Goal: Task Accomplishment & Management: Manage account settings

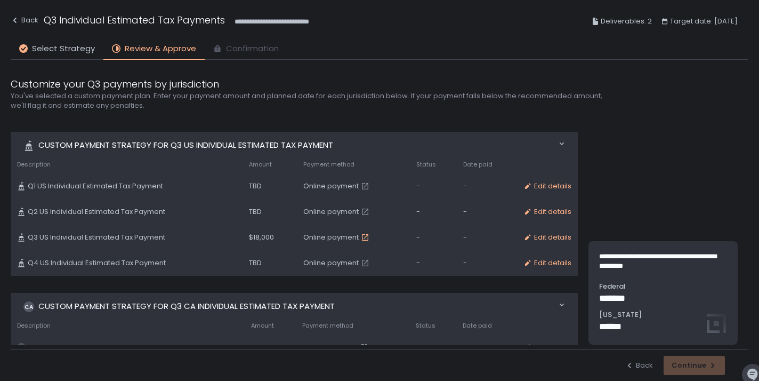
click at [363, 235] on icon "button" at bounding box center [365, 237] width 9 height 9
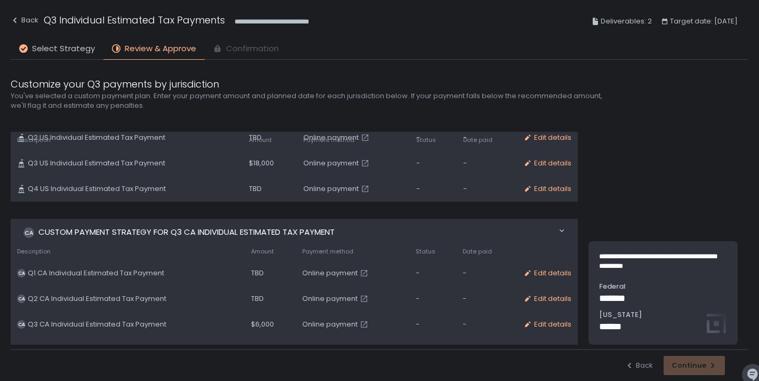
scroll to position [92, 0]
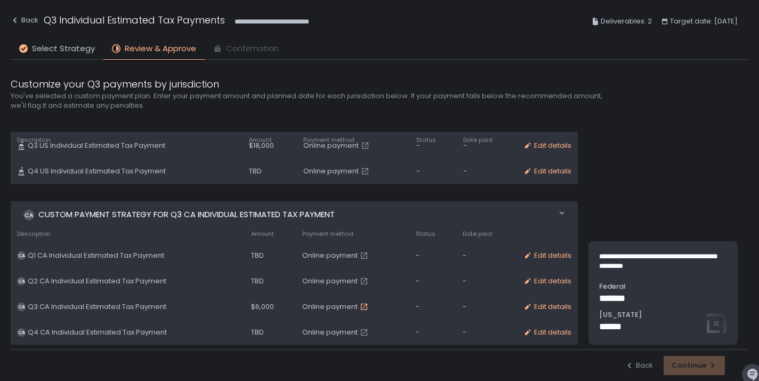
click at [364, 303] on icon "button" at bounding box center [364, 306] width 6 height 6
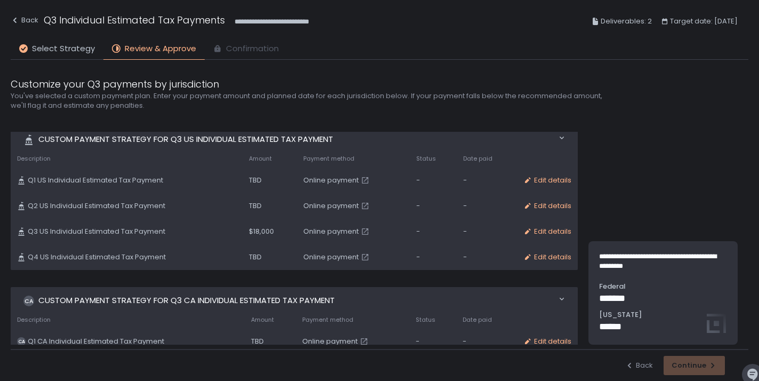
scroll to position [0, 0]
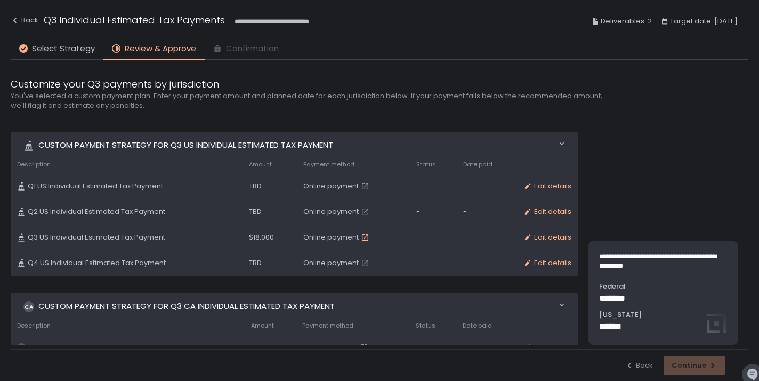
click at [362, 236] on icon "button" at bounding box center [365, 237] width 6 height 6
click at [80, 49] on span "Select Strategy" at bounding box center [63, 49] width 63 height 12
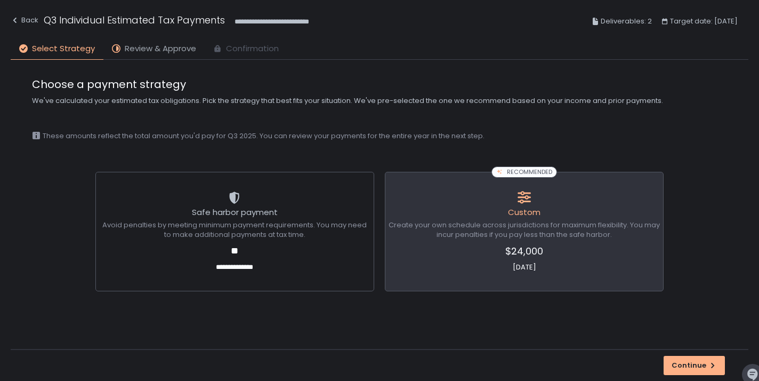
click at [147, 46] on span "Review & Approve" at bounding box center [160, 49] width 71 height 12
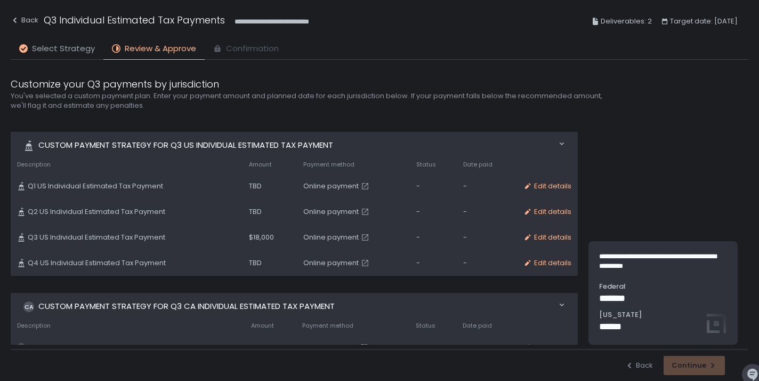
click at [75, 46] on span "Select Strategy" at bounding box center [63, 49] width 63 height 12
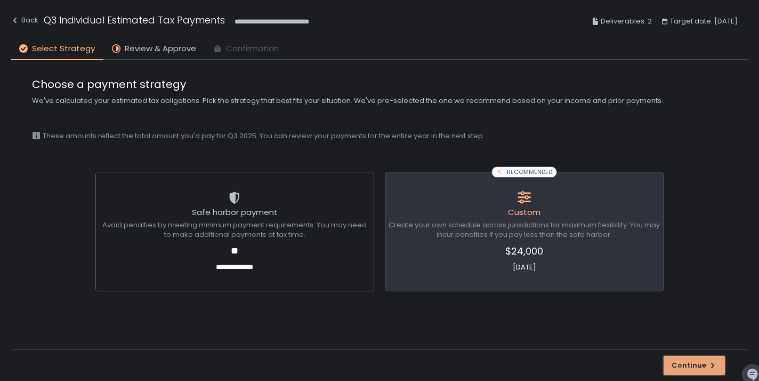
click at [697, 367] on div "Continue" at bounding box center [693, 365] width 45 height 10
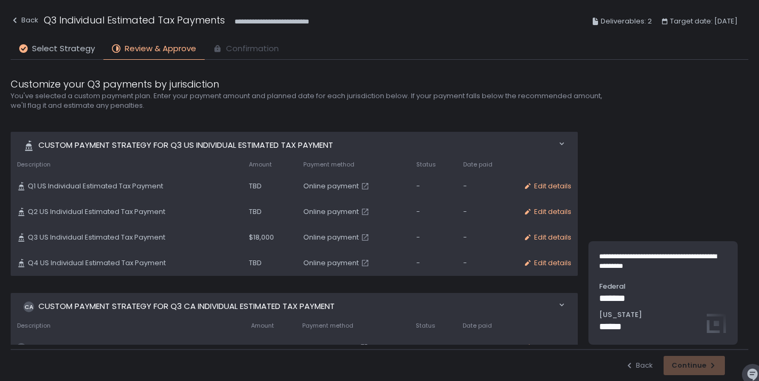
scroll to position [92, 0]
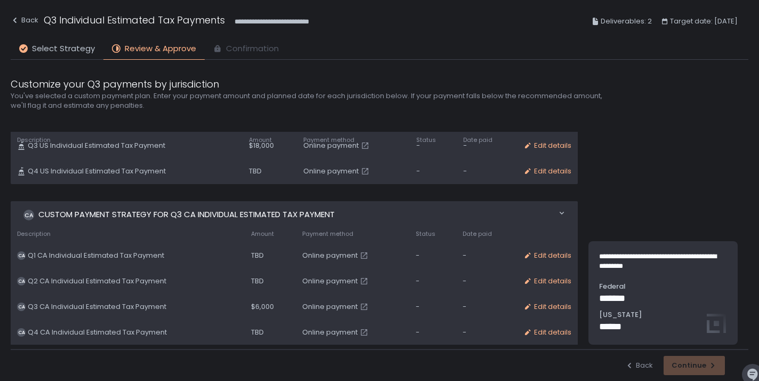
click at [330, 305] on span "Online payment" at bounding box center [329, 307] width 55 height 10
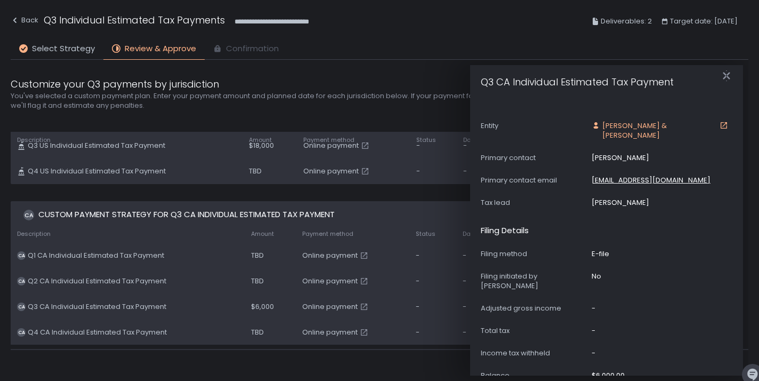
scroll to position [0, 0]
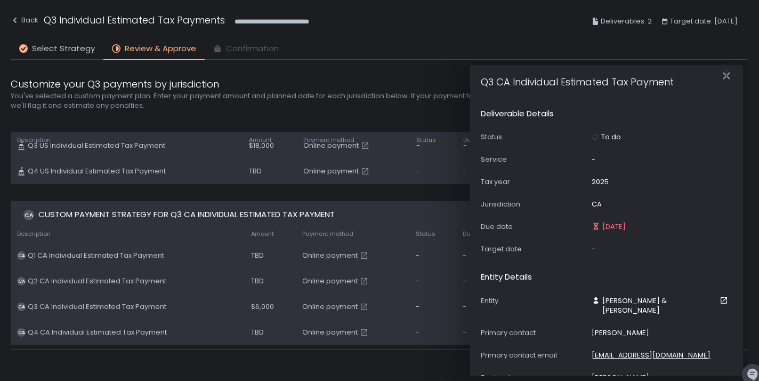
click at [396, 114] on div "Customize your Q3 payments by jurisdiction You've selected a custom payment pla…" at bounding box center [380, 204] width 738 height 289
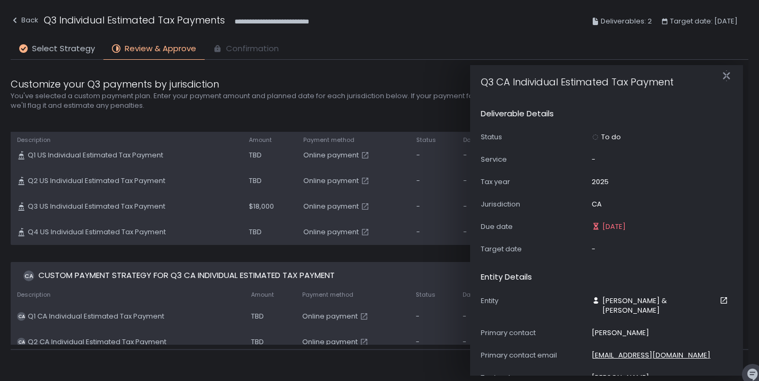
scroll to position [26, 0]
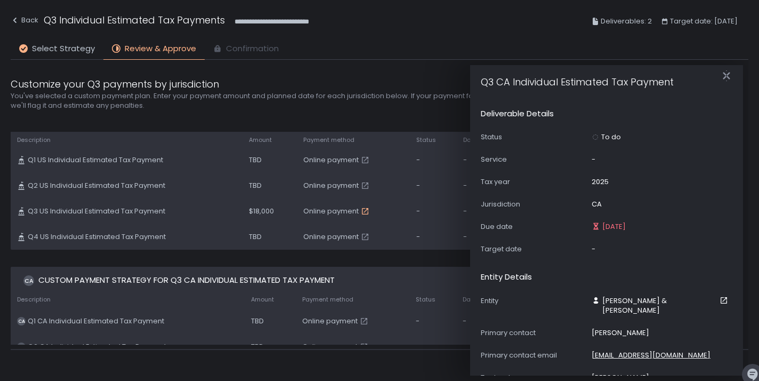
click at [363, 208] on icon "button" at bounding box center [365, 211] width 6 height 6
